Goal: Find contact information: Find contact information

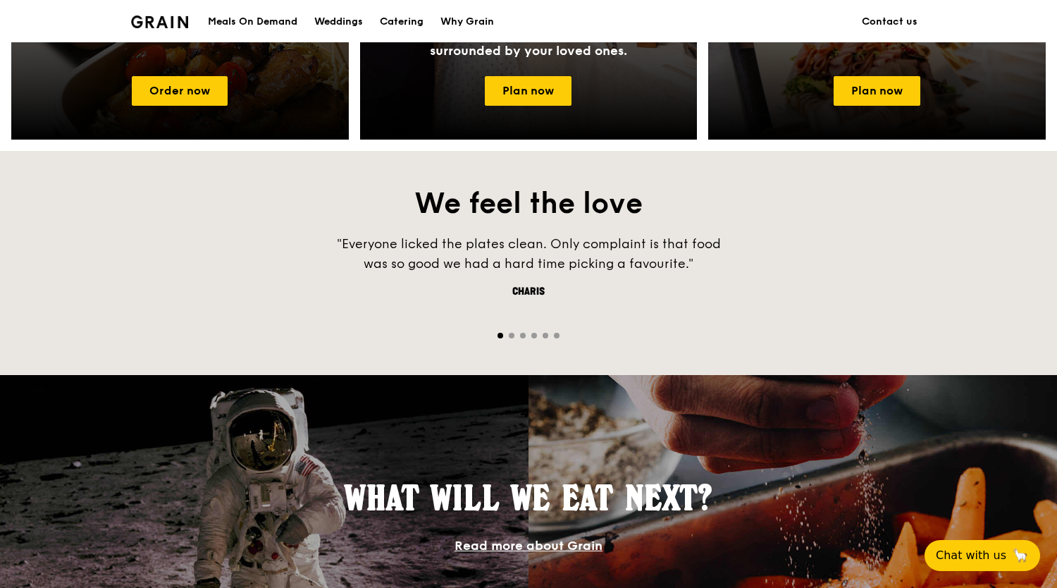
scroll to position [1231, 0]
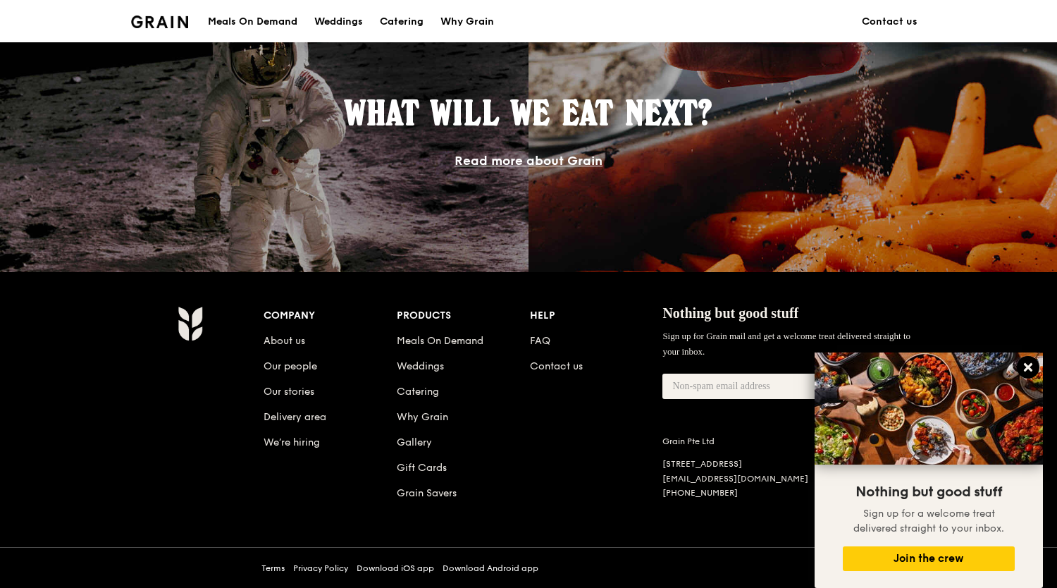
click at [1026, 366] on icon at bounding box center [1028, 367] width 8 height 8
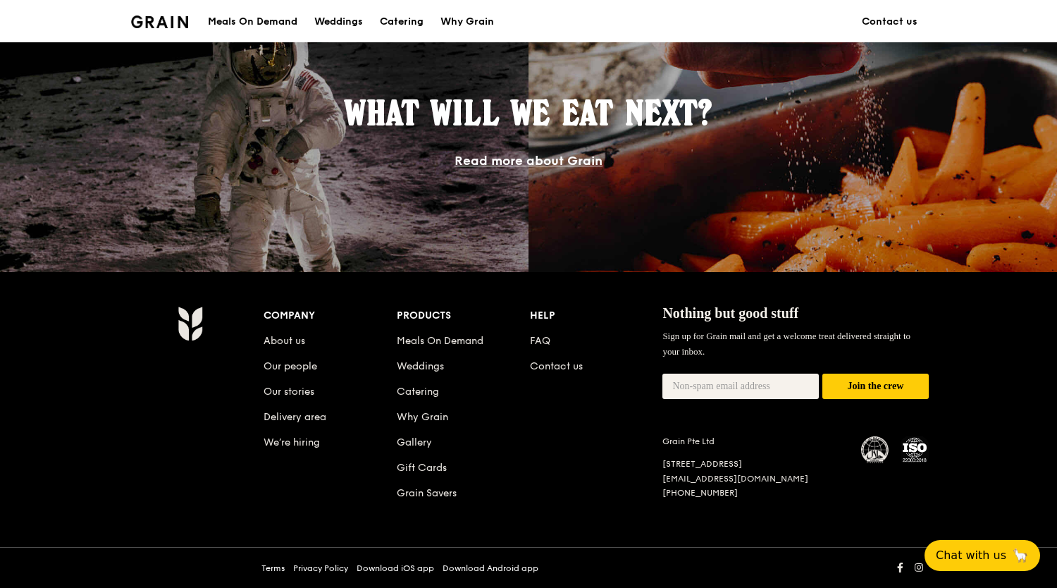
drag, startPoint x: 665, startPoint y: 434, endPoint x: 640, endPoint y: 434, distance: 25.4
click at [640, 434] on div "Company About us Our people Our stories Delivery area We’re hiring Products Mea…" at bounding box center [596, 415] width 665 height 219
click at [749, 431] on div "Nothing but good stuff Sign up for Grain mail and get a welcome treat delivered…" at bounding box center [796, 402] width 266 height 192
click at [727, 445] on div "Grain Pte Ltd" at bounding box center [754, 441] width 182 height 11
drag, startPoint x: 680, startPoint y: 441, endPoint x: 654, endPoint y: 439, distance: 25.4
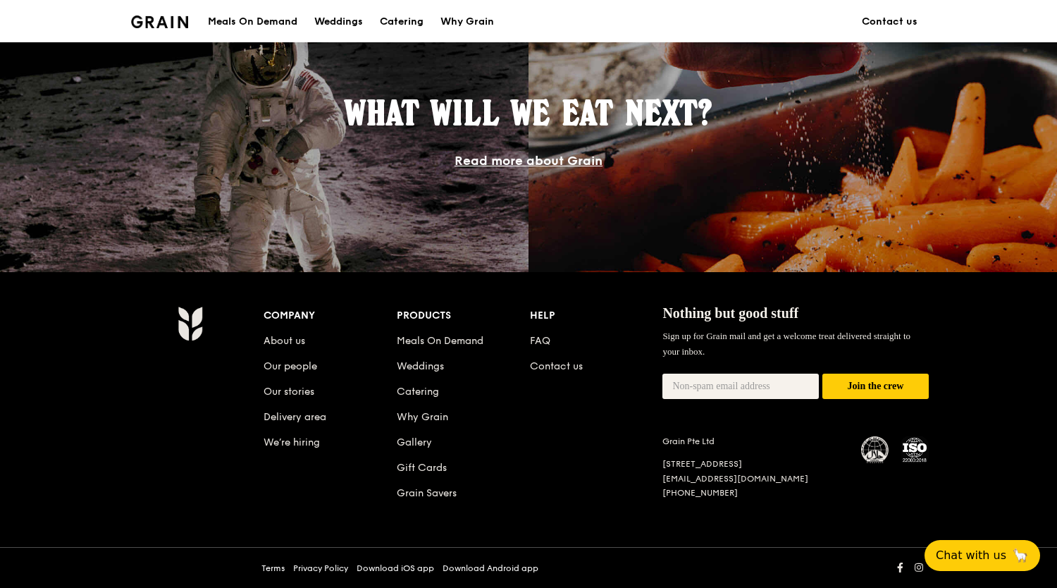
click at [654, 439] on div "Company About us Our people Our stories Delivery area We’re hiring Products Mea…" at bounding box center [596, 415] width 665 height 219
click at [768, 430] on div "Nothing but good stuff Sign up for Grain mail and get a welcome treat delivered…" at bounding box center [796, 402] width 266 height 192
drag, startPoint x: 729, startPoint y: 436, endPoint x: 665, endPoint y: 441, distance: 63.6
click at [665, 441] on div "Grain Pte Ltd" at bounding box center [754, 441] width 182 height 11
copy div "Grain Pte Ltd"
